Goal: Task Accomplishment & Management: Manage account settings

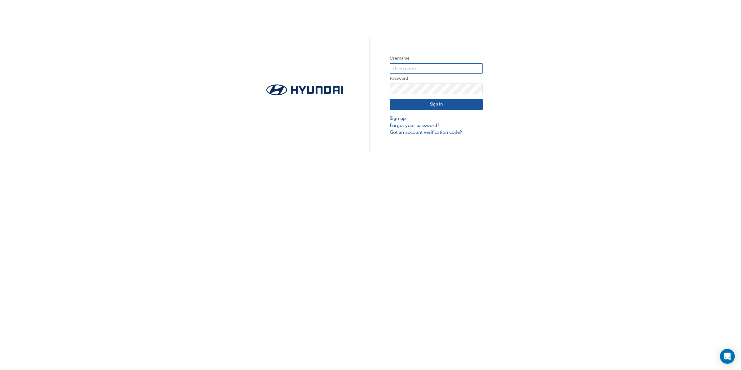
type input "11075"
click at [427, 101] on button "Sign In" at bounding box center [436, 105] width 93 height 12
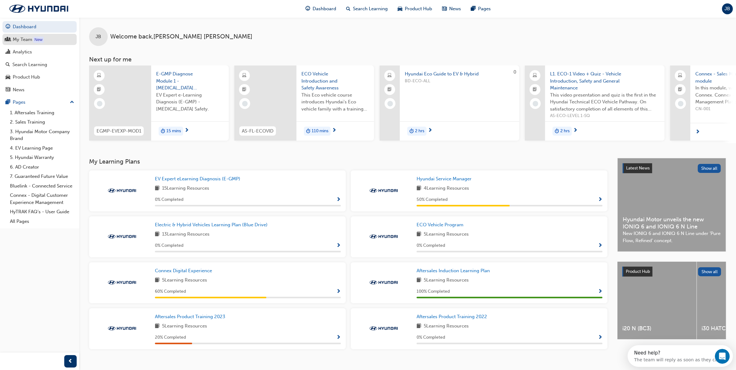
click at [31, 39] on div "My Team" at bounding box center [23, 39] width 20 height 7
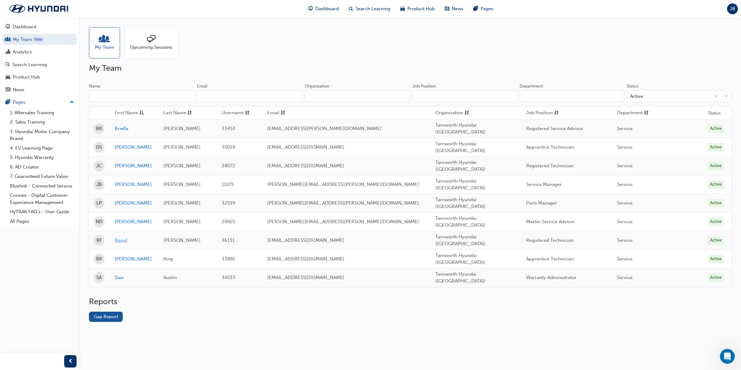
click at [122, 237] on link "Resvil" at bounding box center [134, 240] width 39 height 7
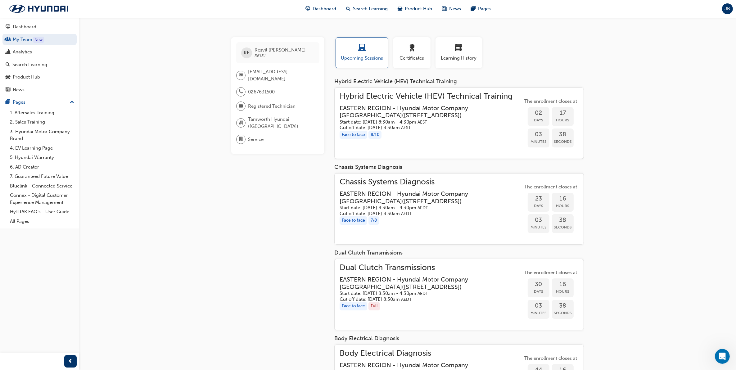
click at [427, 119] on h5 "Start date: [DATE] 8:30am - 4:30pm AEST" at bounding box center [425, 122] width 173 height 6
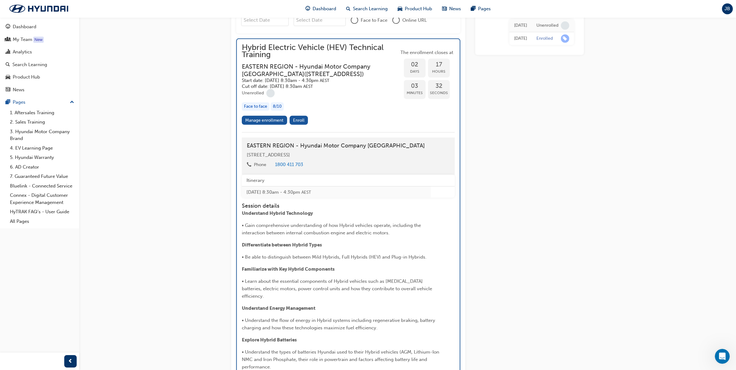
scroll to position [388, 0]
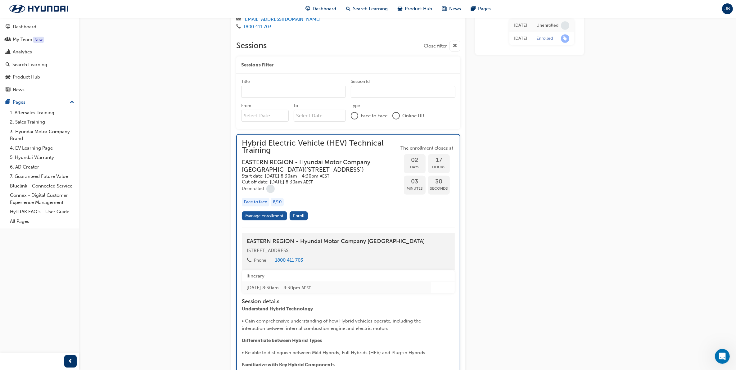
click at [265, 140] on span "Hybrid Electric Vehicle (HEV) Technical Training" at bounding box center [320, 147] width 157 height 14
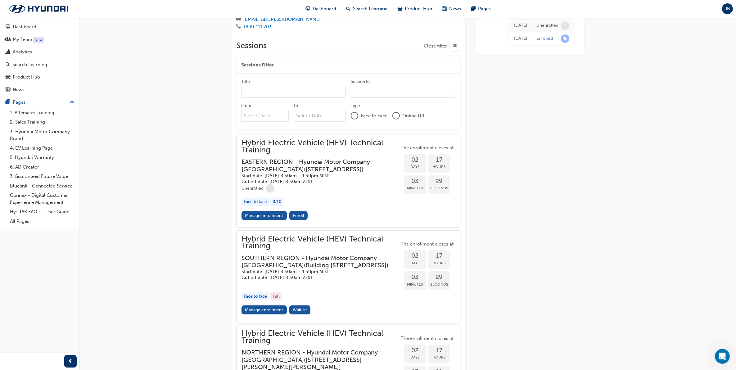
click at [269, 150] on div "Hybrid Electric Vehicle (HEV) Technical Training EASTERN REGION - Hyundai Motor…" at bounding box center [320, 161] width 158 height 45
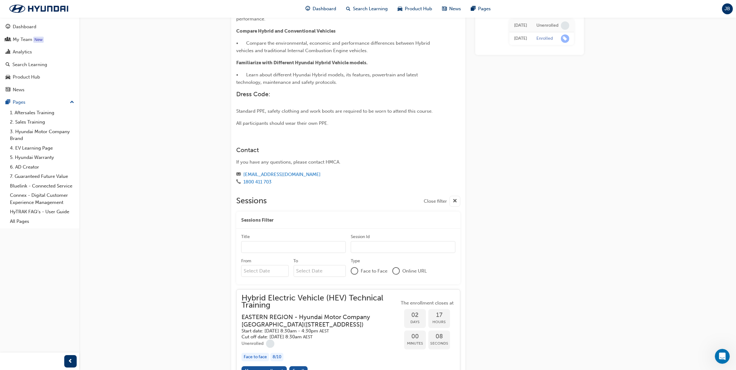
scroll to position [0, 0]
